Goal: Communication & Community: Share content

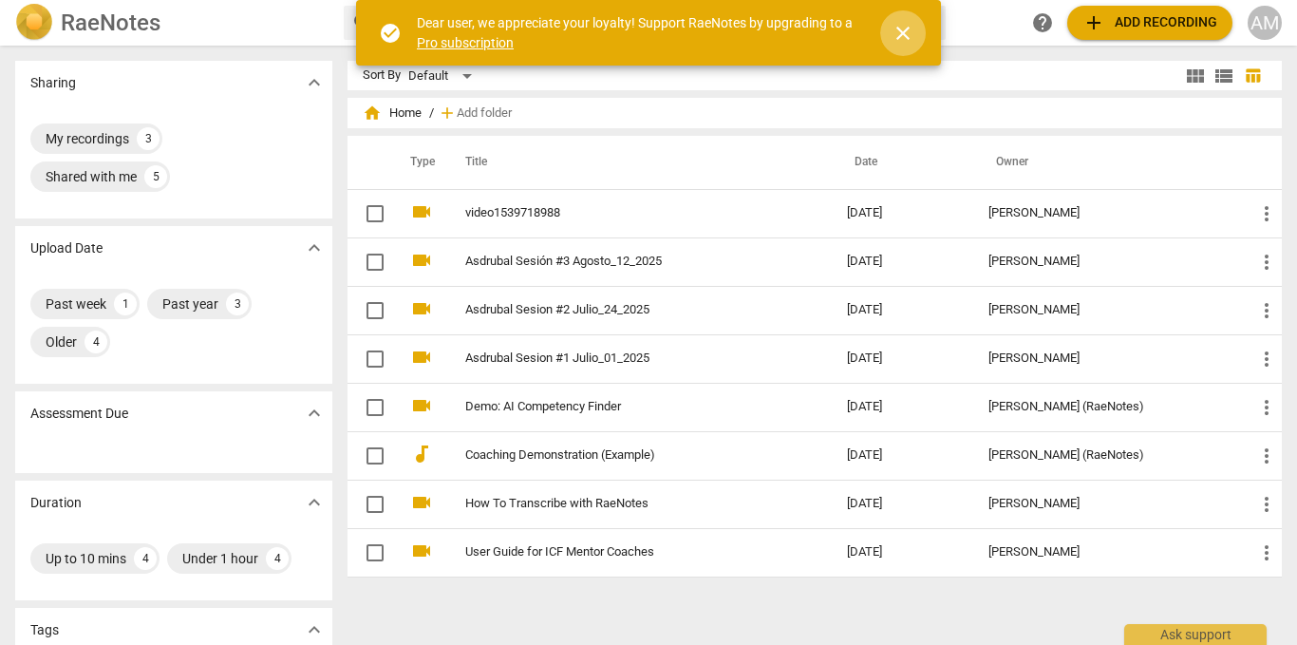
click at [900, 27] on span "close" at bounding box center [902, 33] width 23 height 23
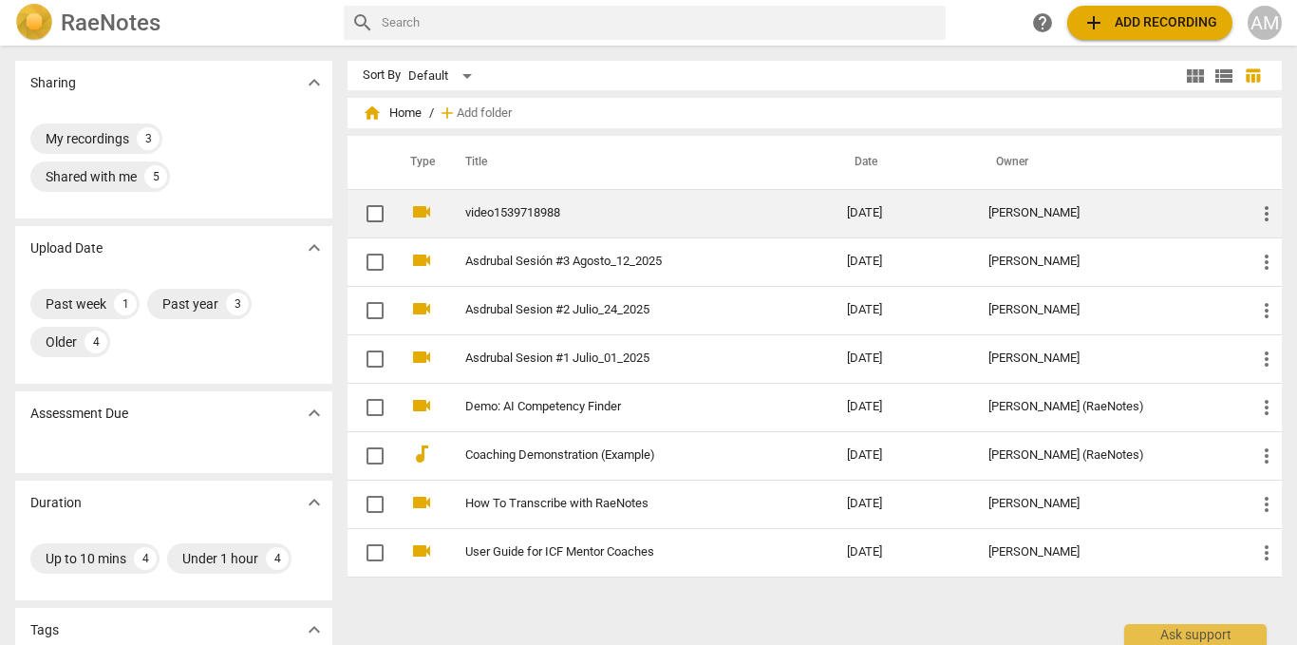
click at [550, 212] on link "video1539718988" at bounding box center [622, 213] width 314 height 14
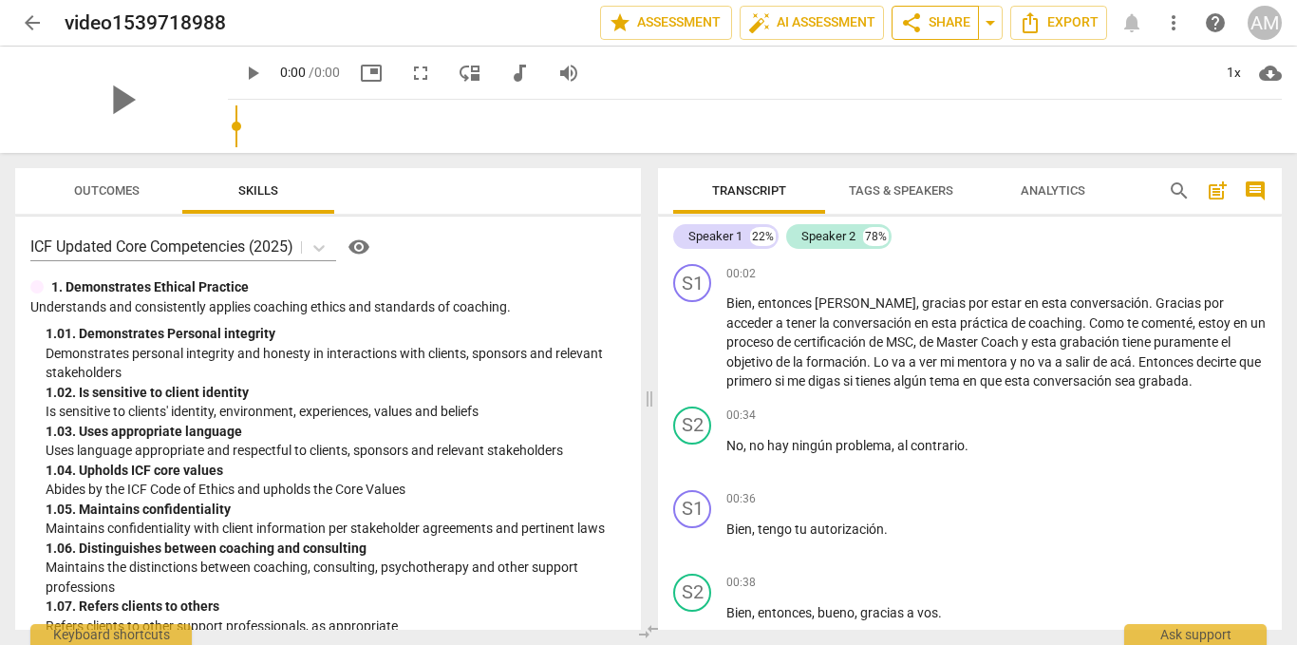
click at [918, 20] on span "share" at bounding box center [911, 22] width 23 height 23
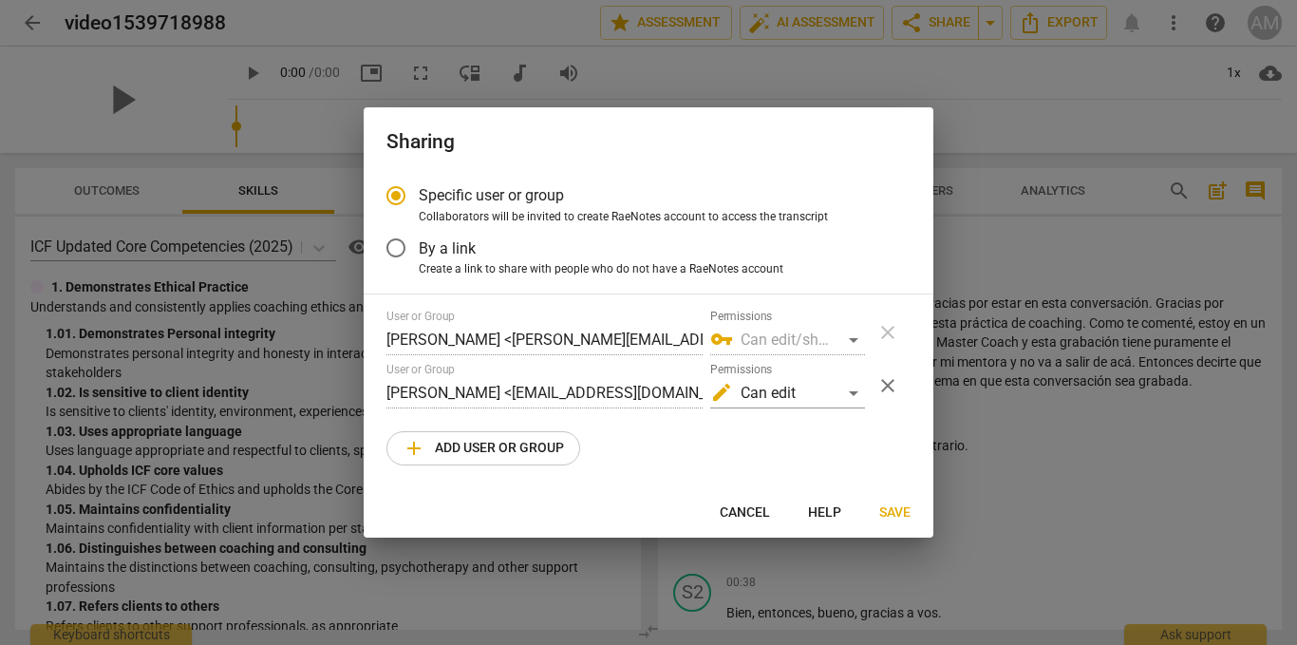
click at [887, 383] on span "close" at bounding box center [887, 385] width 23 height 23
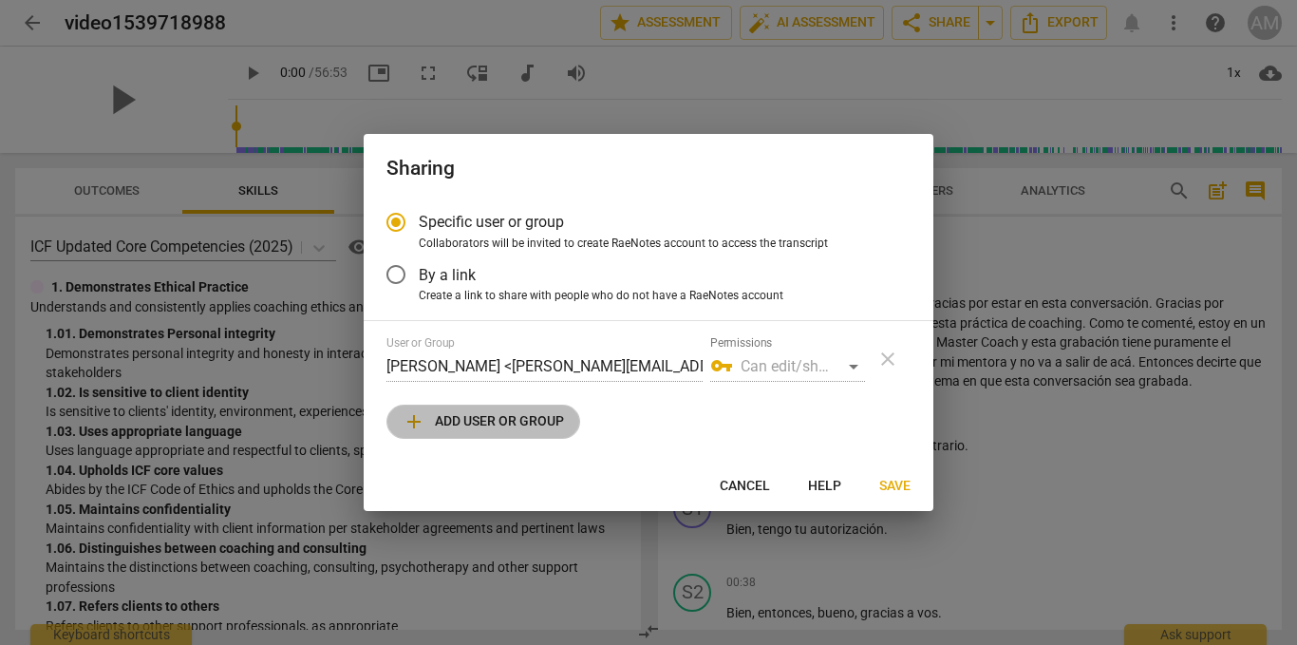
click at [505, 413] on span "add Add user or group" at bounding box center [482, 421] width 161 height 23
radio input "false"
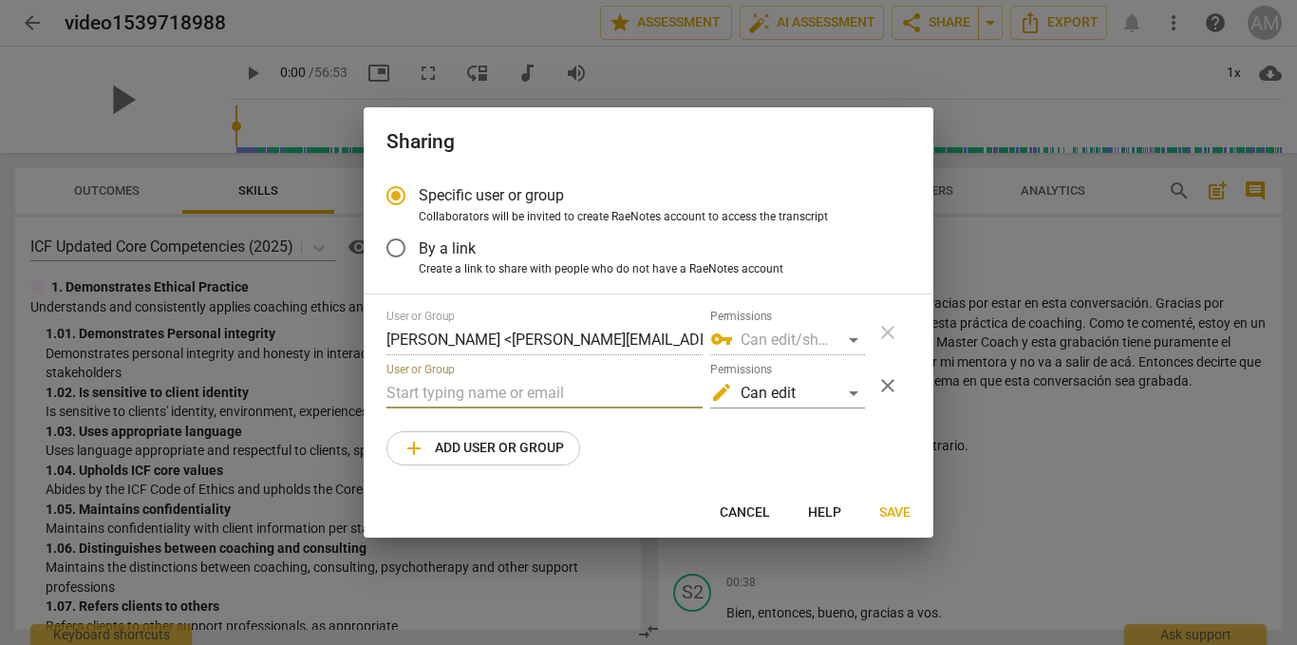
click at [489, 394] on input "text" at bounding box center [544, 393] width 316 height 30
paste input "teresa@teresaestremadoyro.com"
type input "teresa@teresaestremadoyro.com"
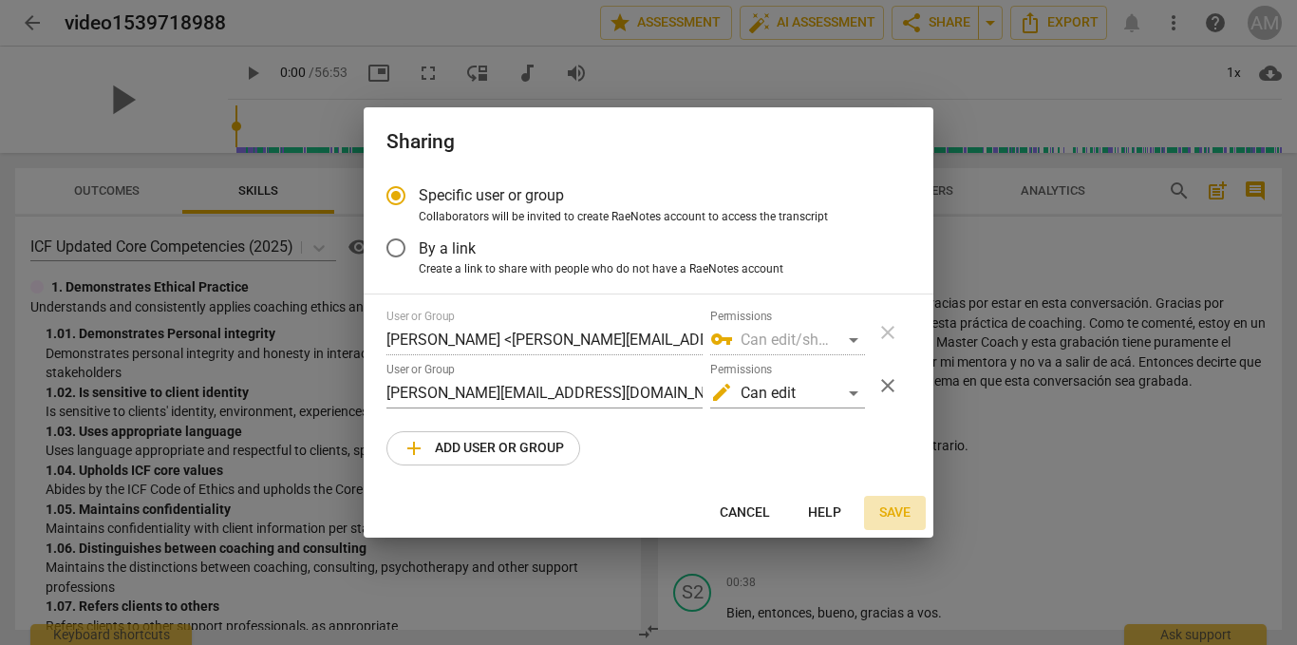
click at [890, 512] on span "Save" at bounding box center [894, 512] width 31 height 19
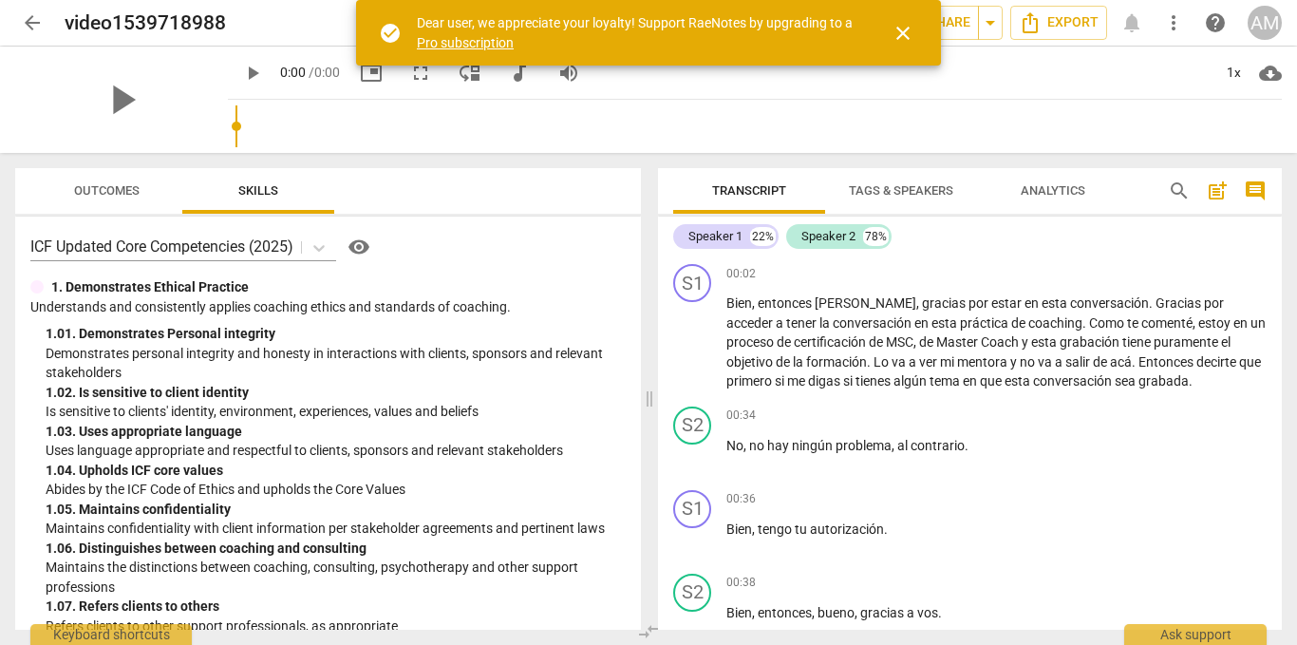
click at [899, 29] on span "close" at bounding box center [902, 33] width 23 height 23
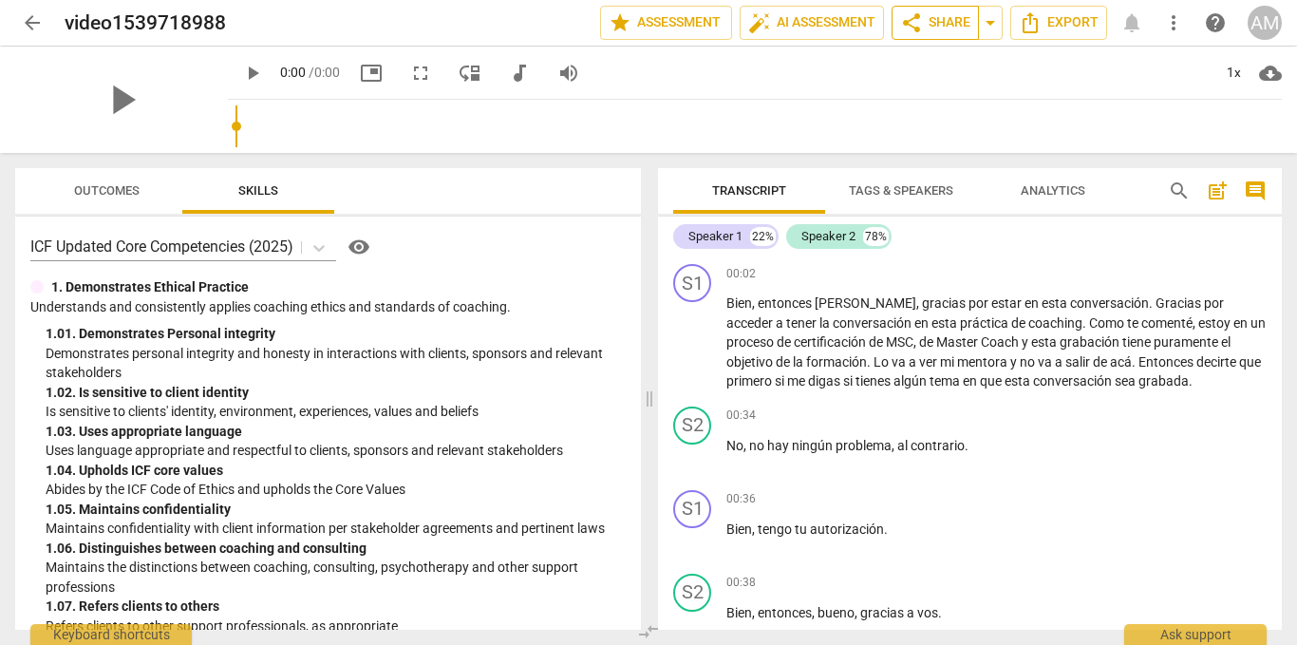
click at [921, 21] on span "share" at bounding box center [911, 22] width 23 height 23
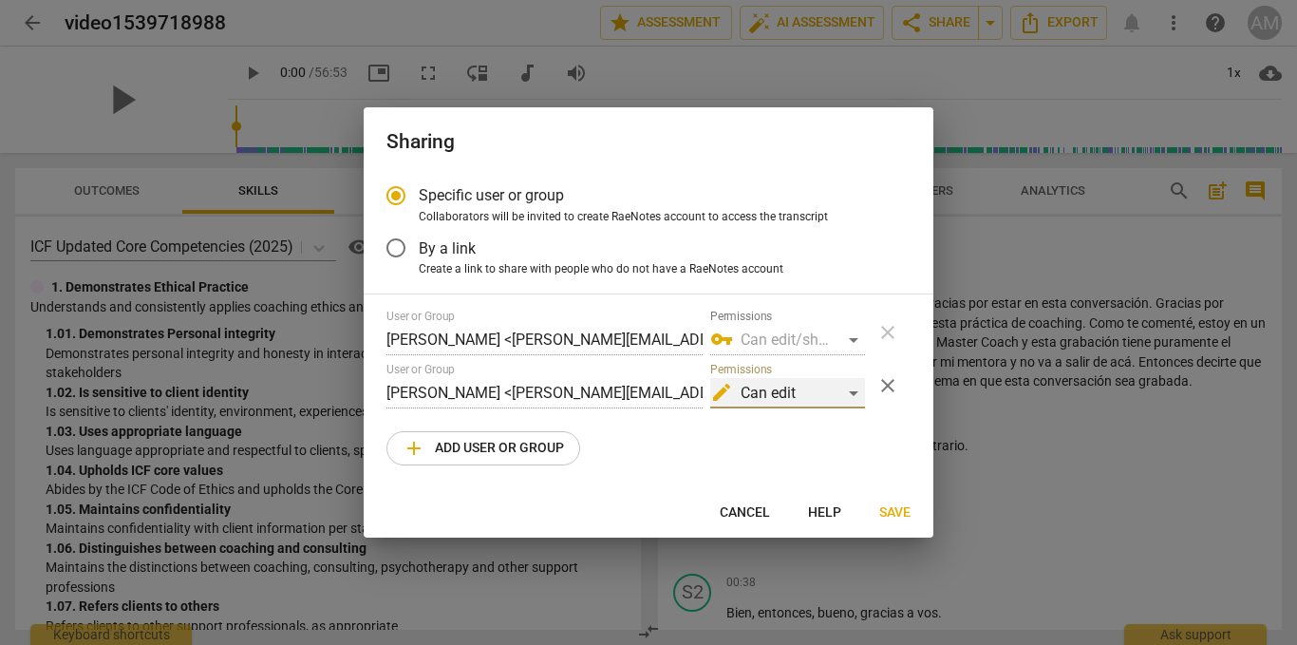
click at [852, 396] on div "edit Can edit" at bounding box center [787, 393] width 155 height 30
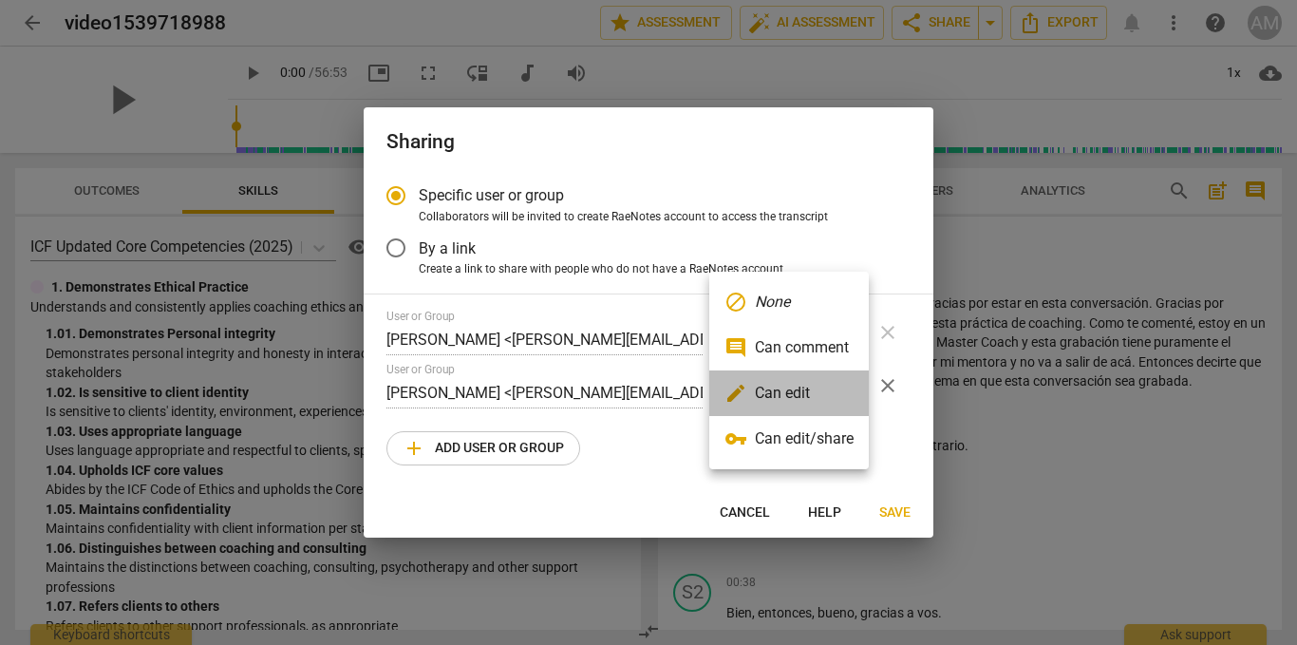
click at [799, 390] on li "edit Can edit" at bounding box center [788, 393] width 159 height 46
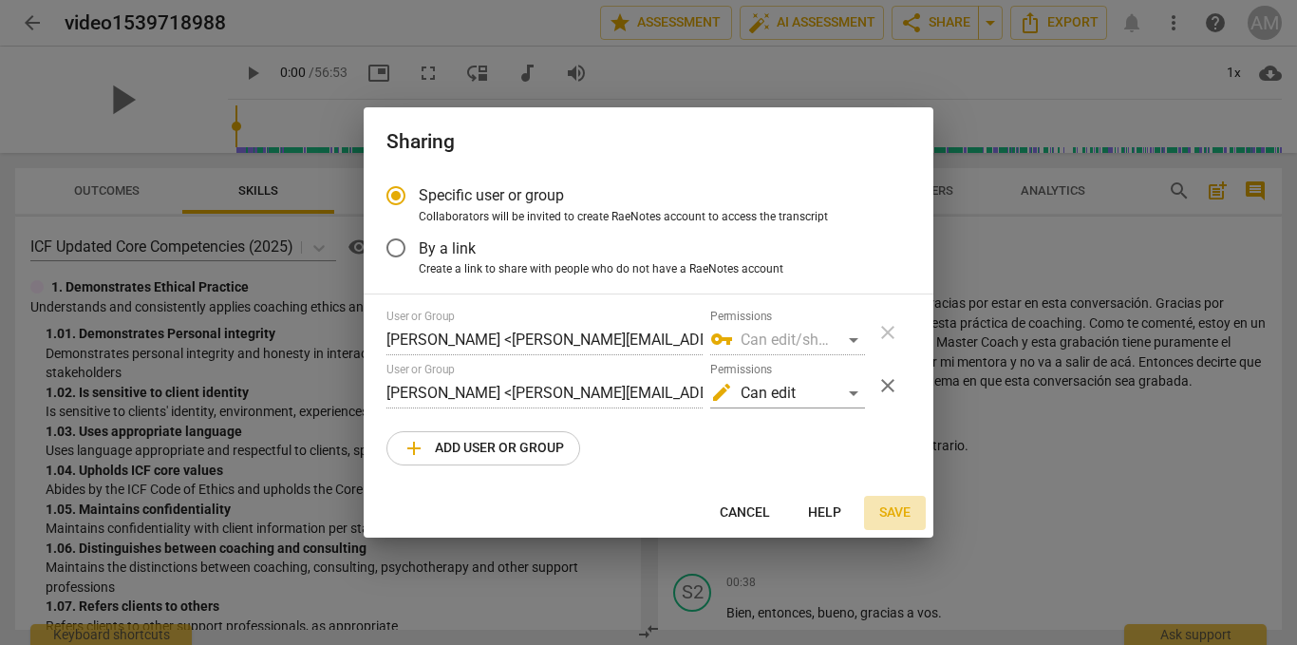
click at [893, 508] on span "Save" at bounding box center [894, 512] width 31 height 19
radio input "false"
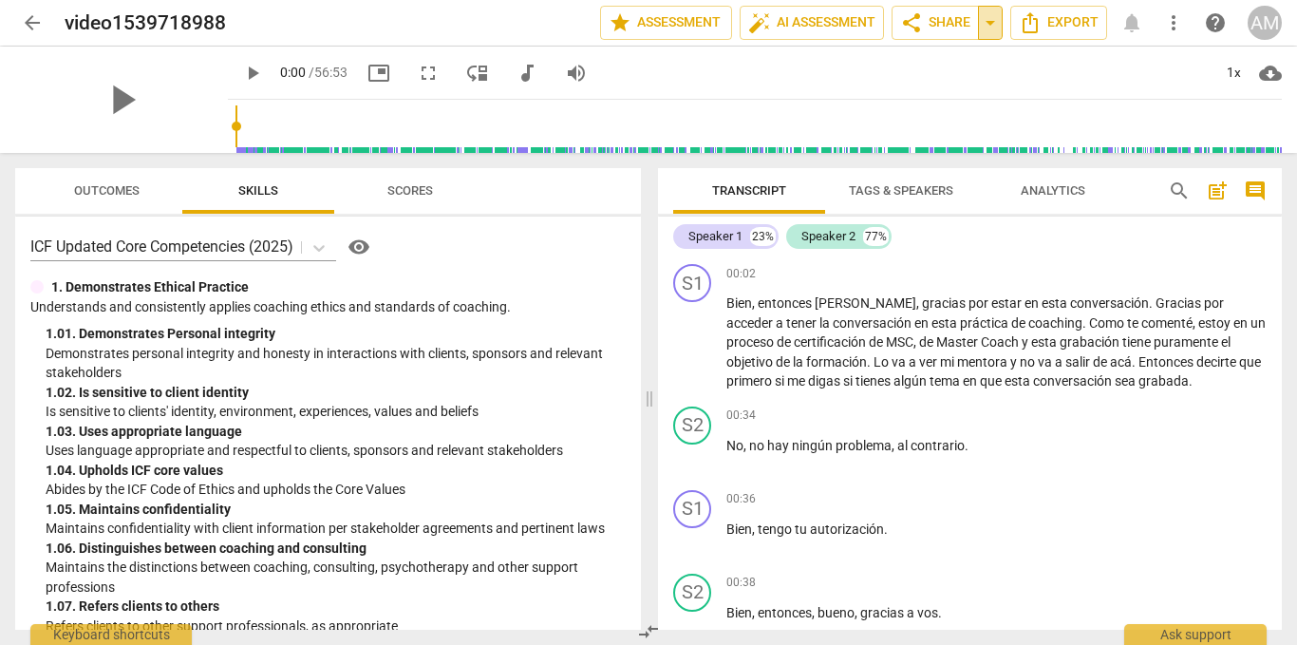
click at [989, 25] on span "arrow_drop_down" at bounding box center [990, 22] width 23 height 23
click at [946, 96] on span "Shared with 1 user" at bounding box center [915, 94] width 100 height 17
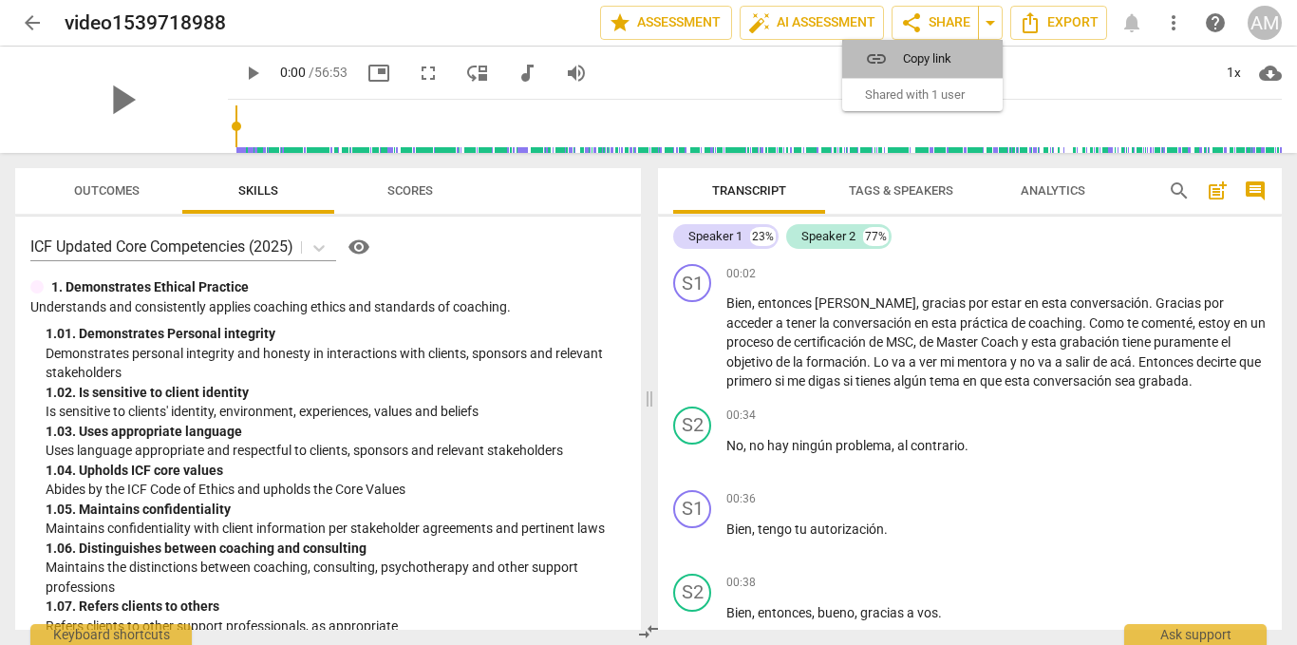
click at [939, 68] on div "link Copy link" at bounding box center [922, 59] width 160 height 38
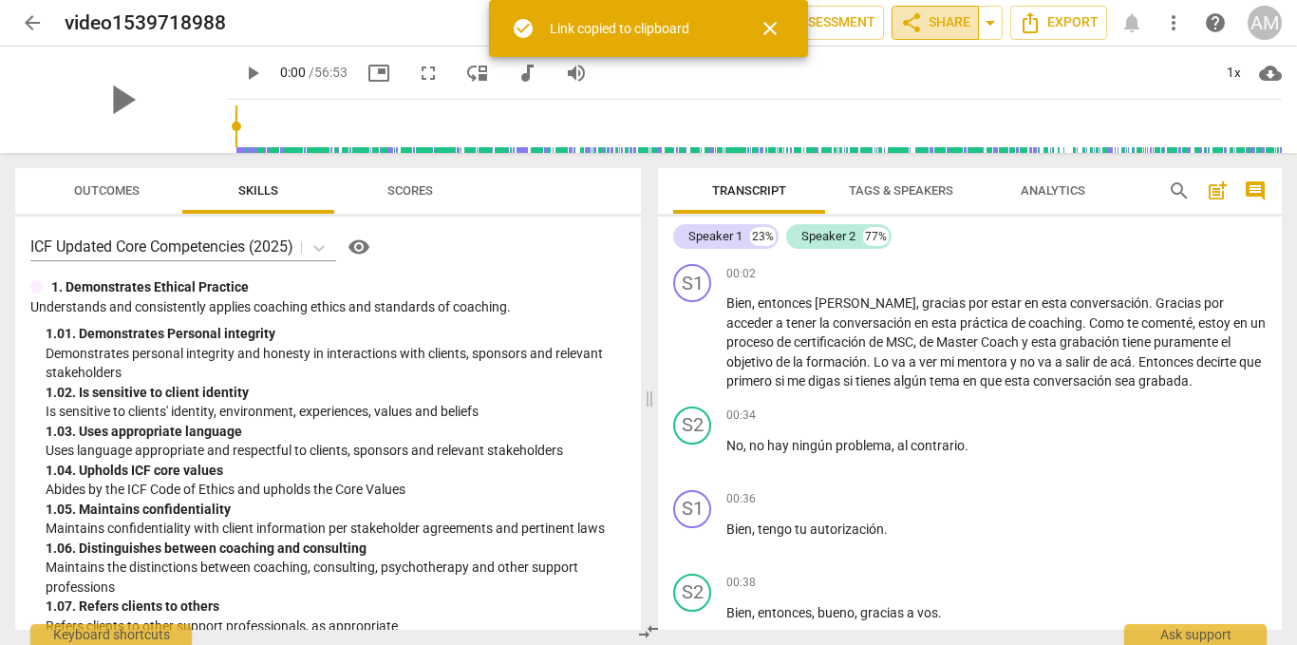
click at [936, 21] on span "share Share" at bounding box center [935, 22] width 70 height 23
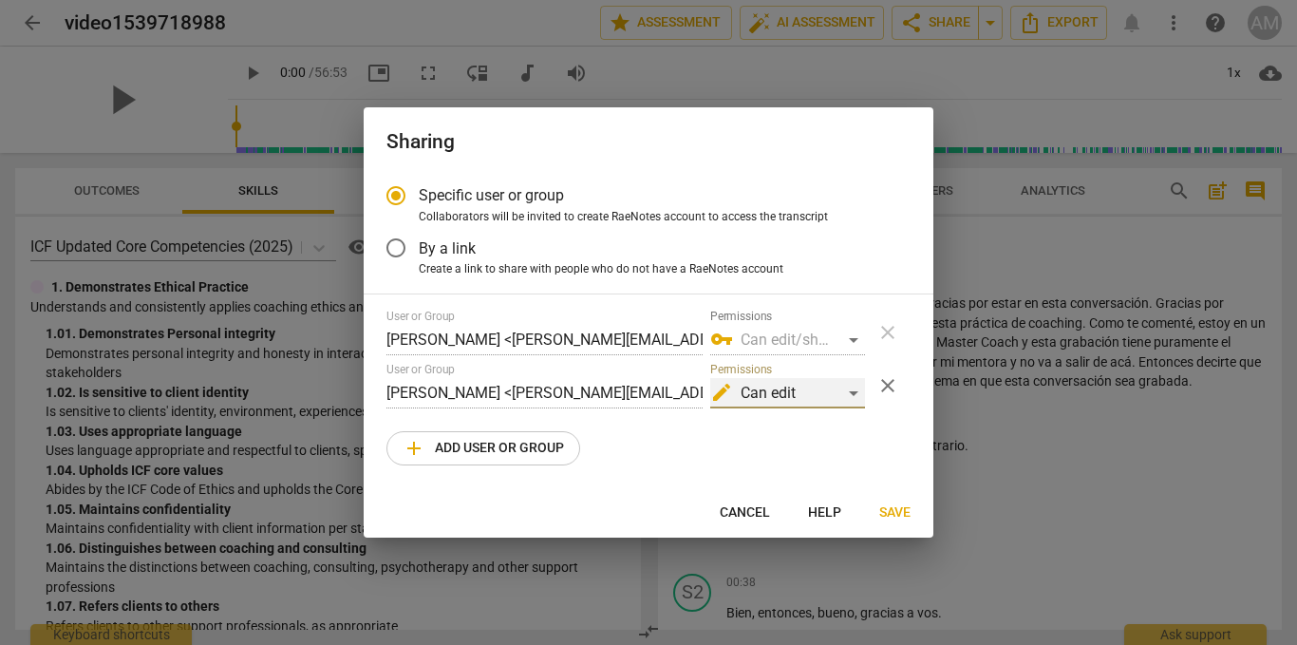
click at [850, 392] on div "edit Can edit" at bounding box center [787, 393] width 155 height 30
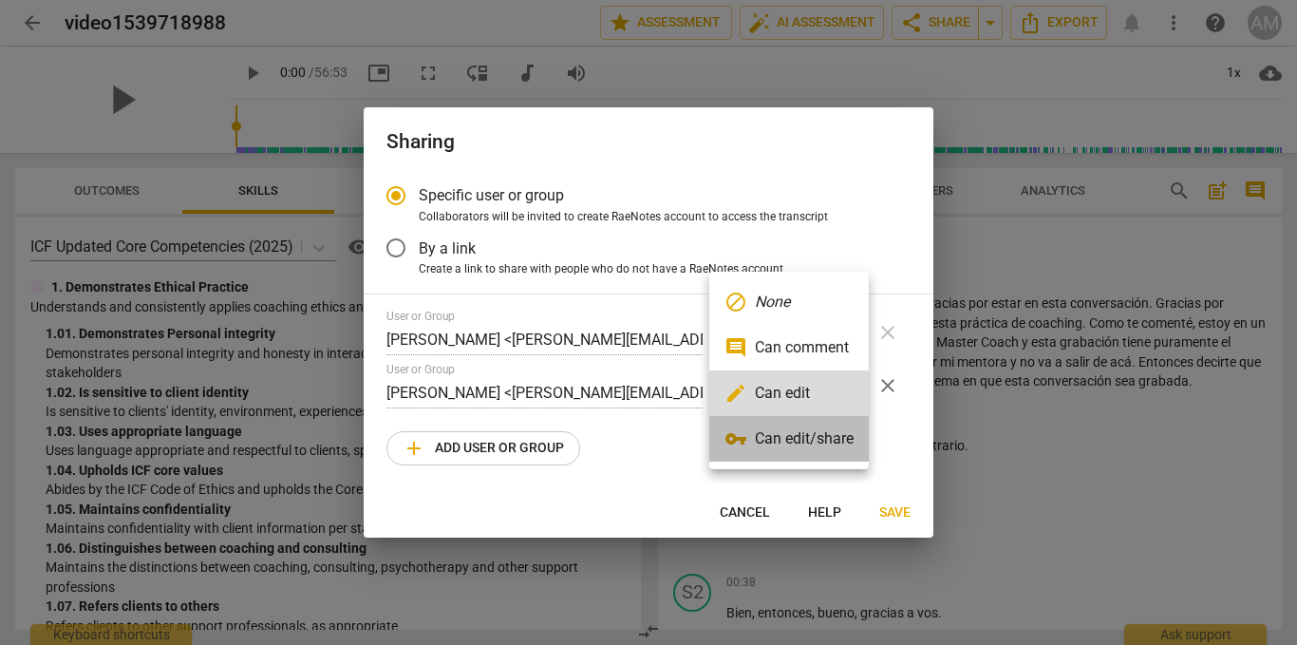
click at [845, 433] on li "vpn_key Can edit/share" at bounding box center [788, 439] width 159 height 46
radio input "false"
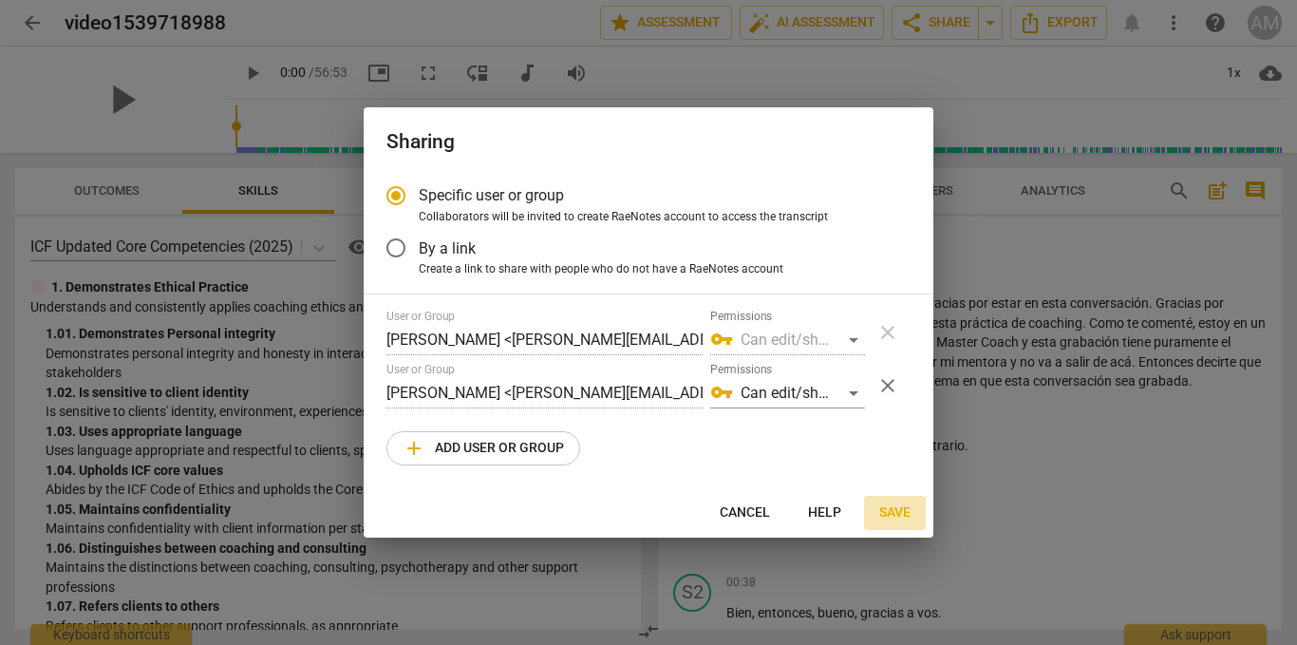
click at [897, 510] on span "Save" at bounding box center [894, 512] width 31 height 19
